Goal: Task Accomplishment & Management: Use online tool/utility

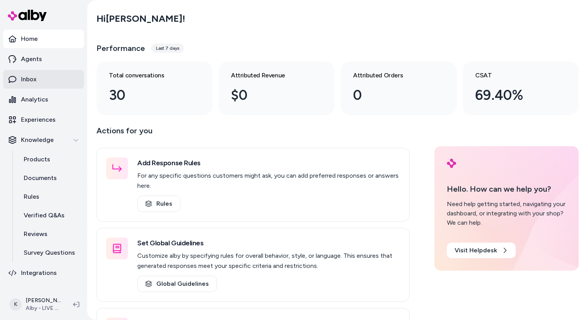
click at [40, 83] on link "Inbox" at bounding box center [43, 79] width 81 height 19
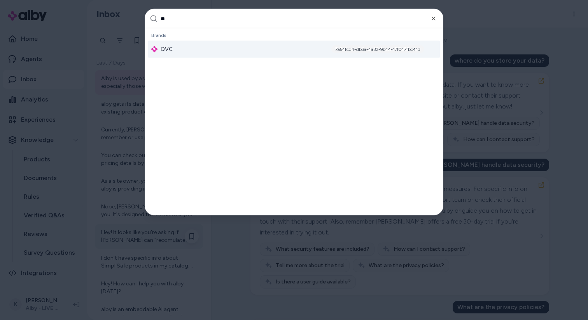
type input "***"
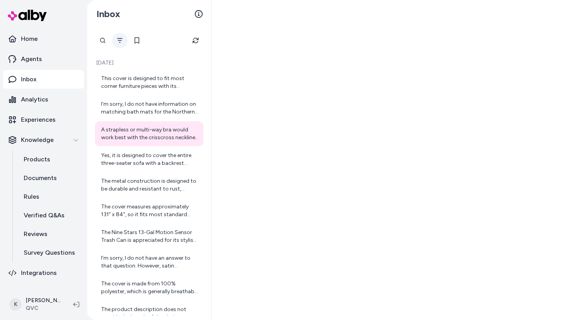
click at [125, 46] on button "Filter" at bounding box center [120, 41] width 16 height 16
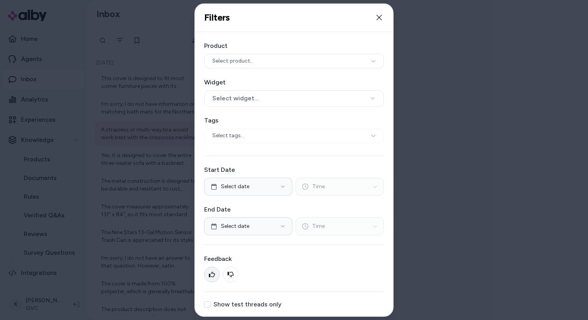
click at [211, 272] on icon at bounding box center [212, 274] width 6 height 6
click at [370, 133] on div "Select tags..." at bounding box center [294, 135] width 180 height 15
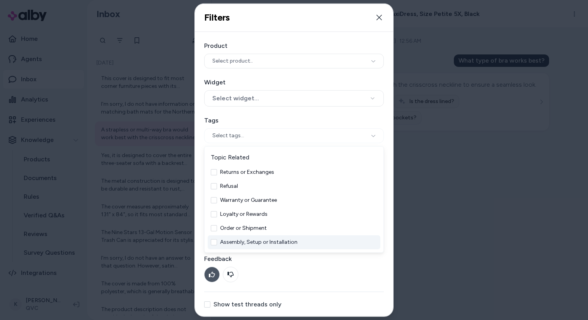
click at [207, 277] on button at bounding box center [212, 275] width 16 height 16
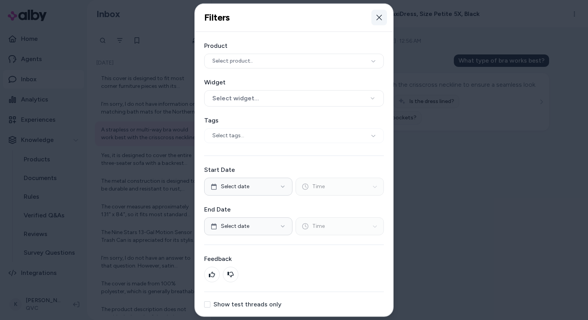
click at [375, 13] on button "Close" at bounding box center [380, 18] width 16 height 16
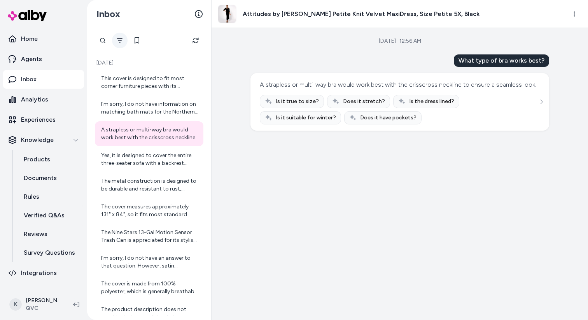
click at [123, 40] on button "Filter" at bounding box center [120, 41] width 16 height 16
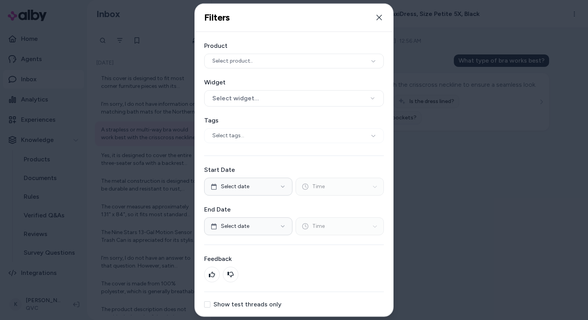
scroll to position [27, 0]
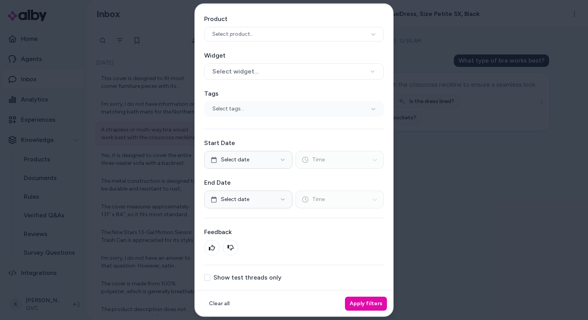
click at [370, 115] on div "Select tags..." at bounding box center [294, 108] width 180 height 15
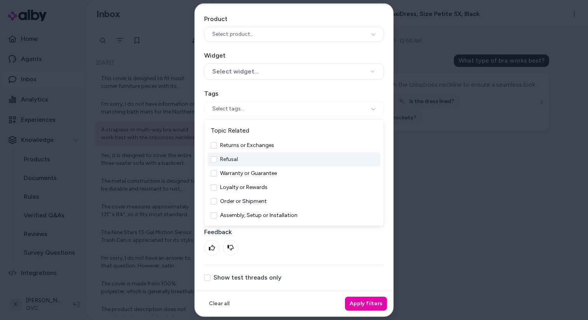
click at [319, 160] on div "Refusal" at bounding box center [294, 159] width 173 height 14
click at [309, 156] on div "Refusal" at bounding box center [294, 159] width 173 height 14
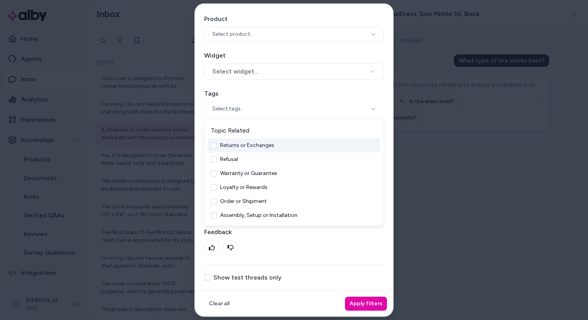
click at [312, 148] on div "Returns or Exchanges" at bounding box center [294, 145] width 173 height 14
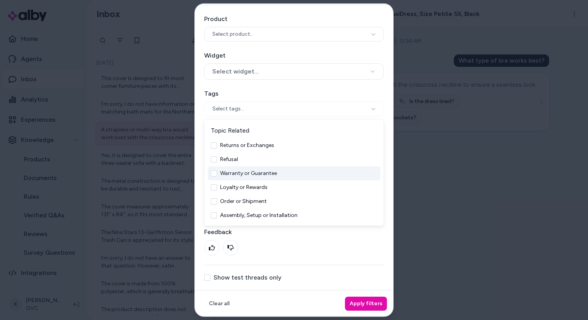
click at [305, 175] on div "Warranty or Guarantee" at bounding box center [294, 173] width 173 height 14
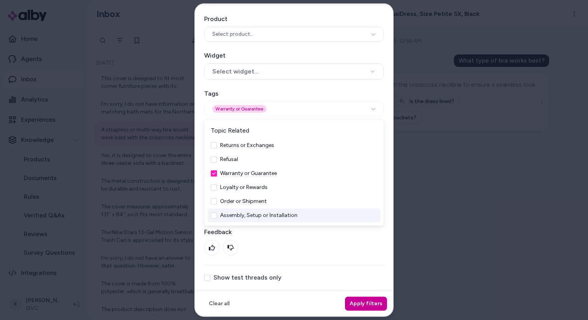
click at [360, 306] on button "Apply filters" at bounding box center [366, 304] width 42 height 14
